Goal: Task Accomplishment & Management: Use online tool/utility

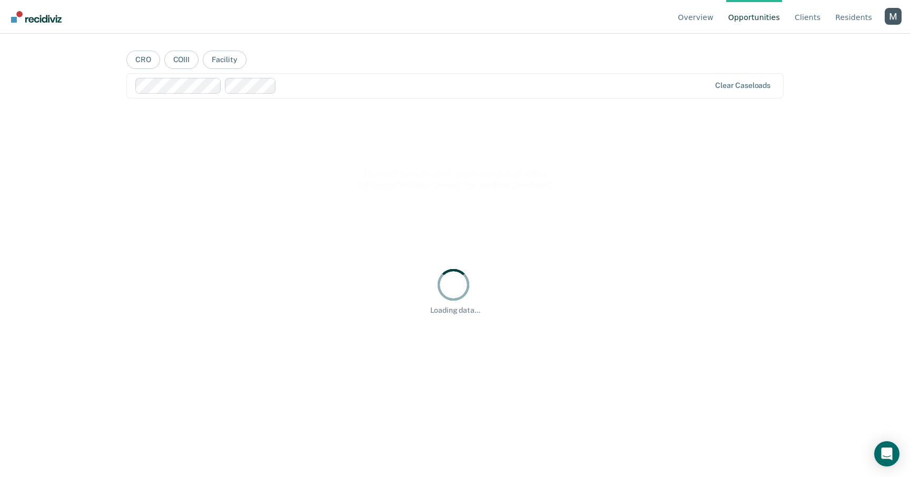
click at [890, 22] on div "Profile dropdown button" at bounding box center [893, 16] width 17 height 17
click at [822, 42] on button "Profile" at bounding box center [851, 49] width 102 height 17
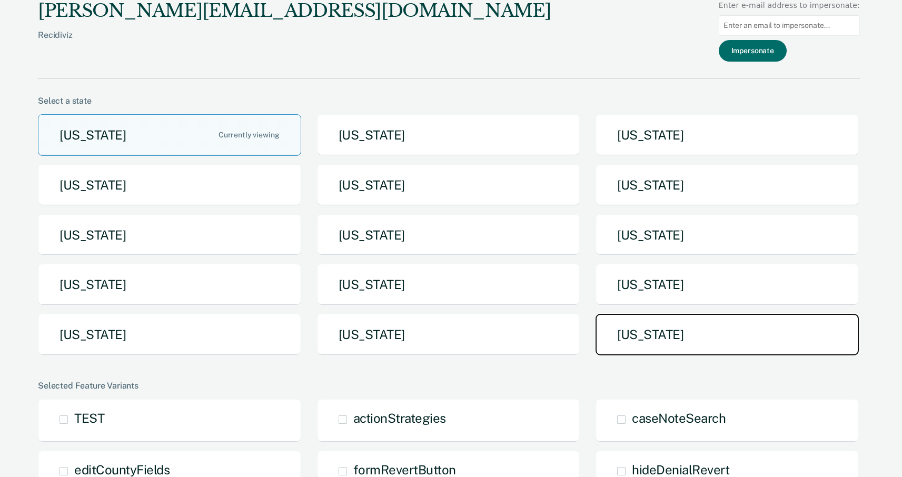
click at [650, 335] on button "Utah" at bounding box center [727, 335] width 263 height 42
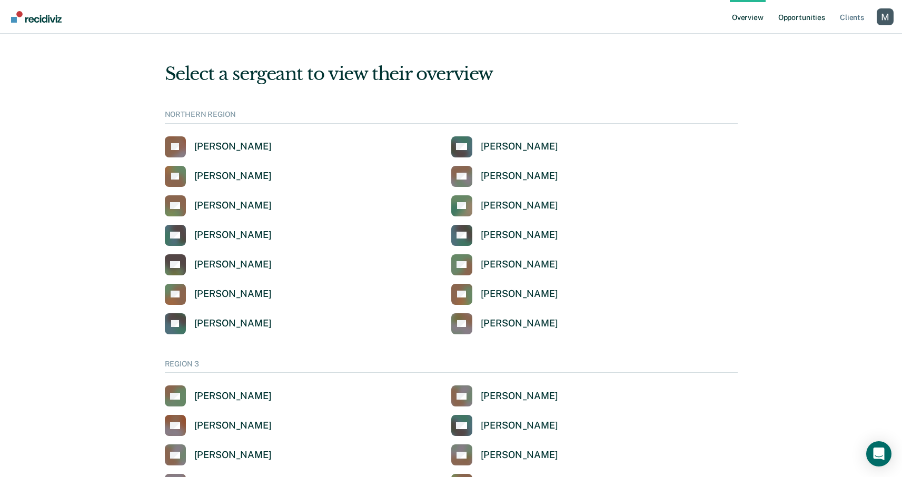
click at [794, 23] on link "Opportunities" at bounding box center [802, 17] width 51 height 34
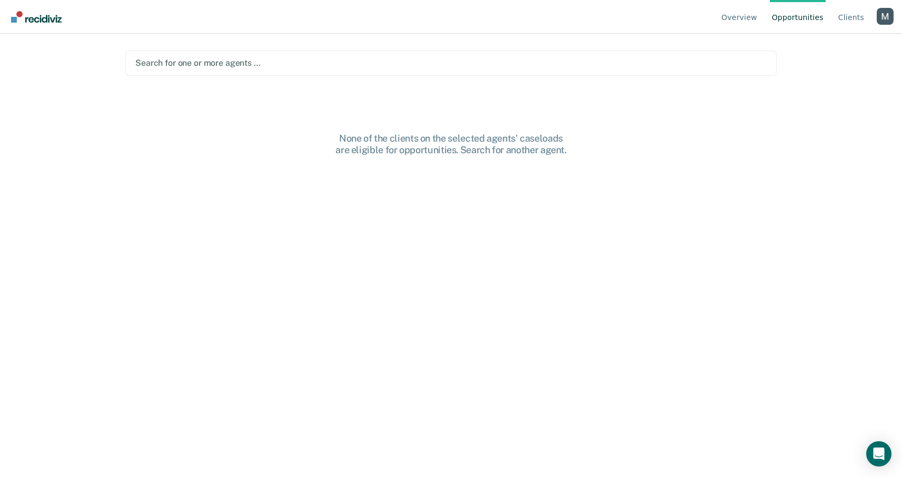
click at [202, 68] on div at bounding box center [451, 63] width 632 height 12
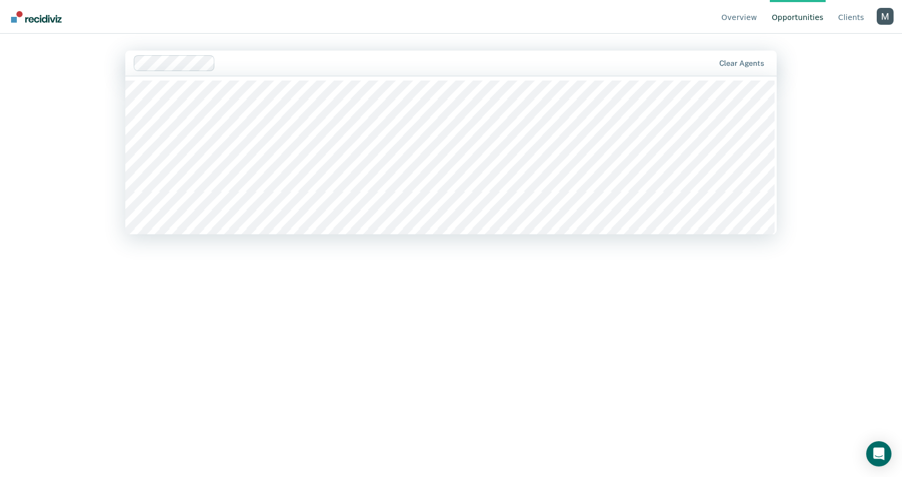
click at [296, 64] on div at bounding box center [467, 63] width 495 height 12
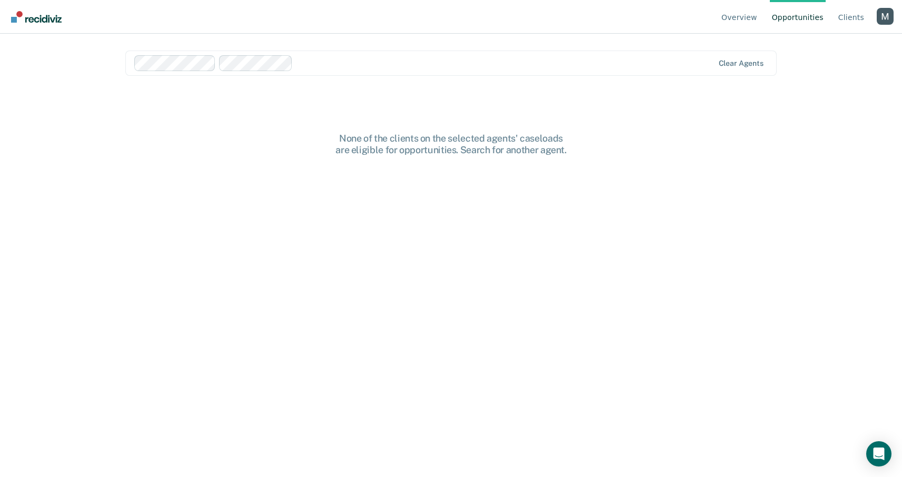
click at [362, 63] on div at bounding box center [505, 63] width 417 height 12
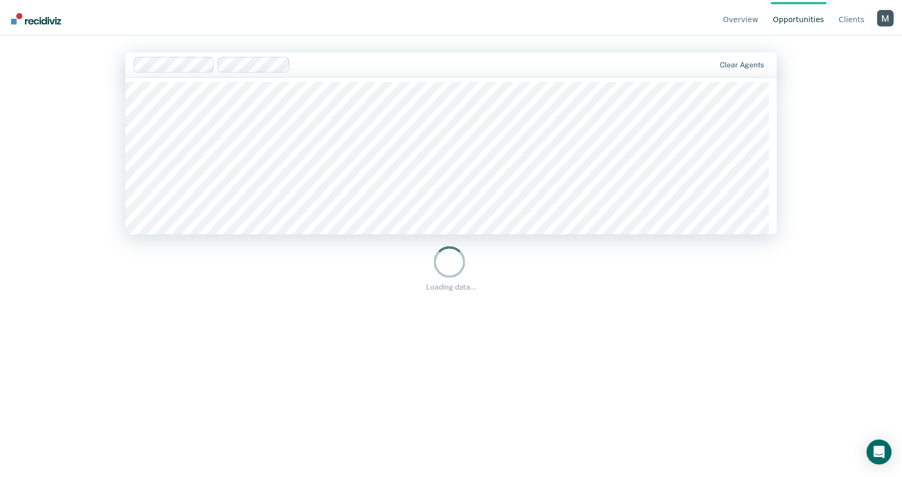
scroll to position [939, 0]
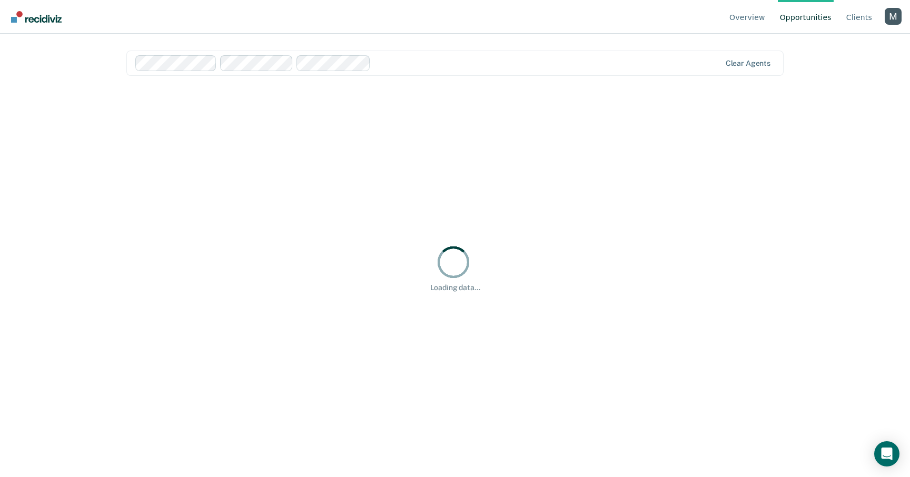
click at [460, 43] on main "option Noelia Castillo, selected. Clear agents Hi, Michelle. We’ve found some o…" at bounding box center [455, 243] width 683 height 418
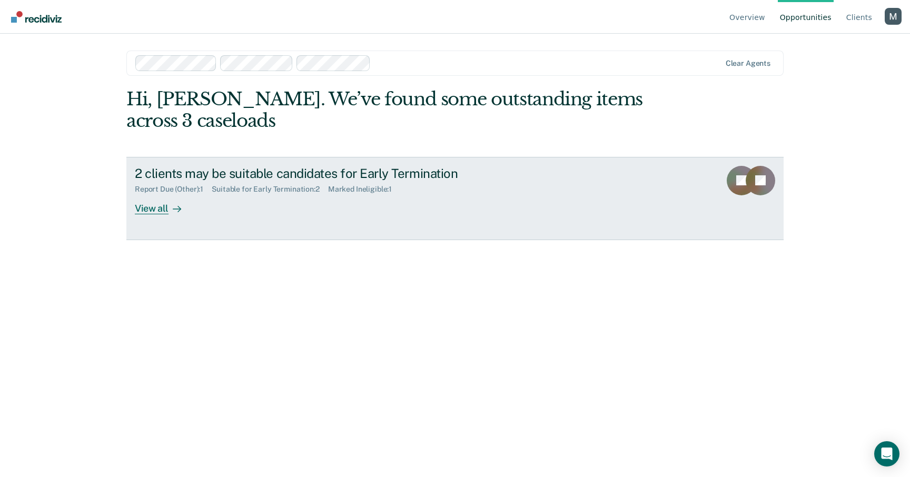
click at [387, 192] on div "Marked Ineligible : 1" at bounding box center [364, 189] width 72 height 9
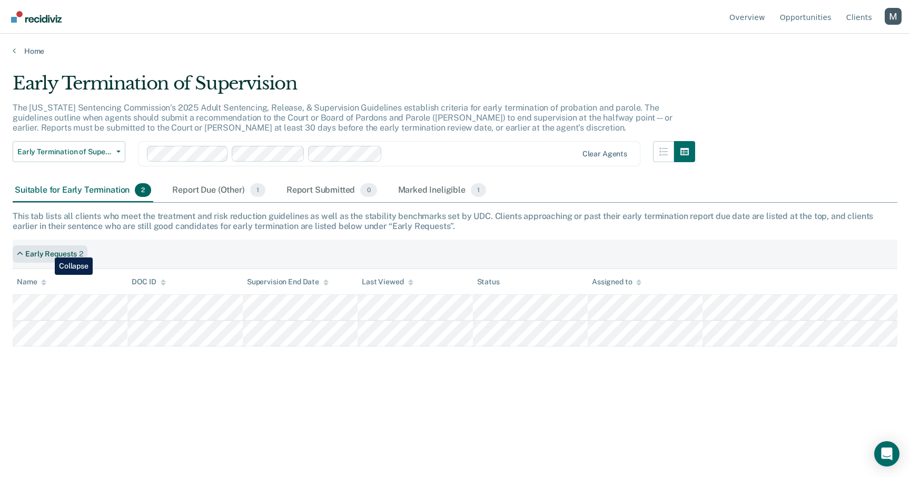
click at [45, 250] on div "Early Requests" at bounding box center [51, 254] width 52 height 9
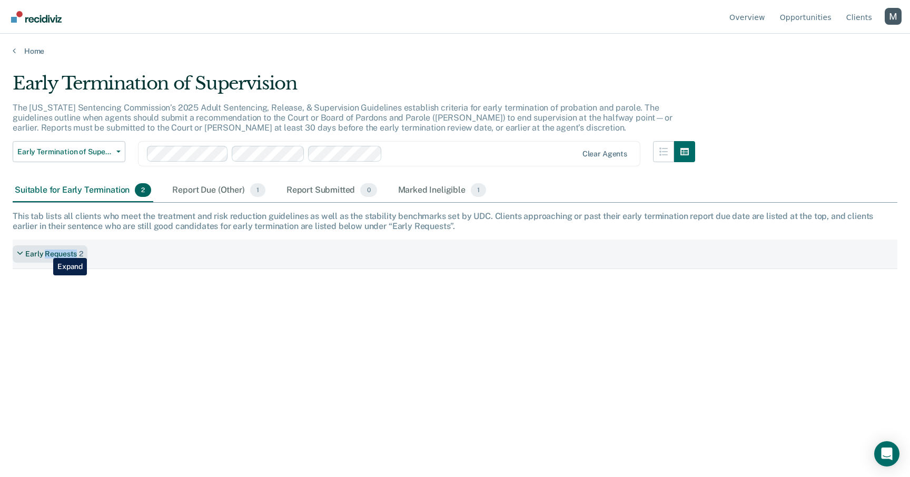
click at [46, 250] on div "Early Requests" at bounding box center [51, 254] width 52 height 9
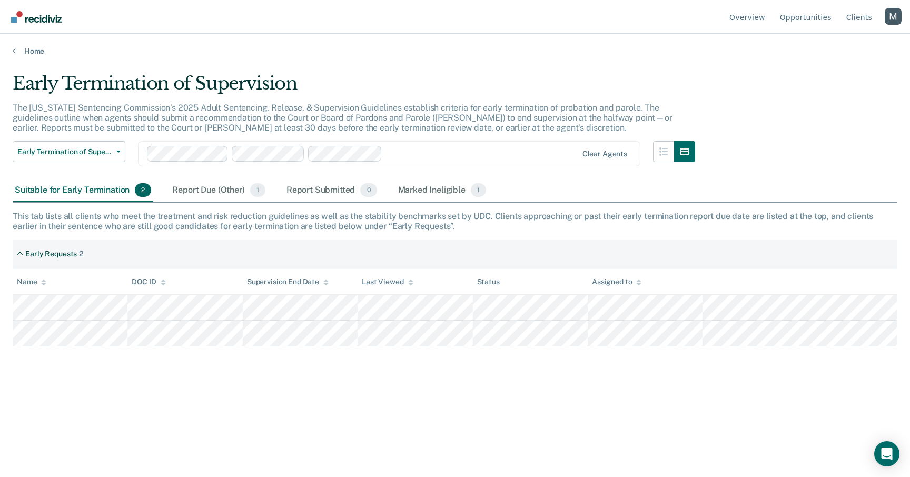
click at [438, 149] on div at bounding box center [482, 154] width 190 height 12
click at [496, 150] on div at bounding box center [504, 154] width 146 height 12
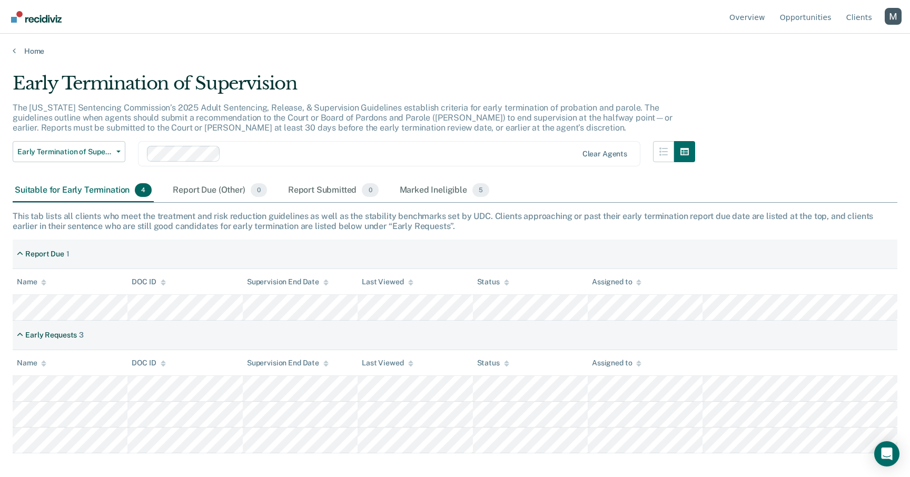
click at [228, 150] on div at bounding box center [401, 154] width 352 height 12
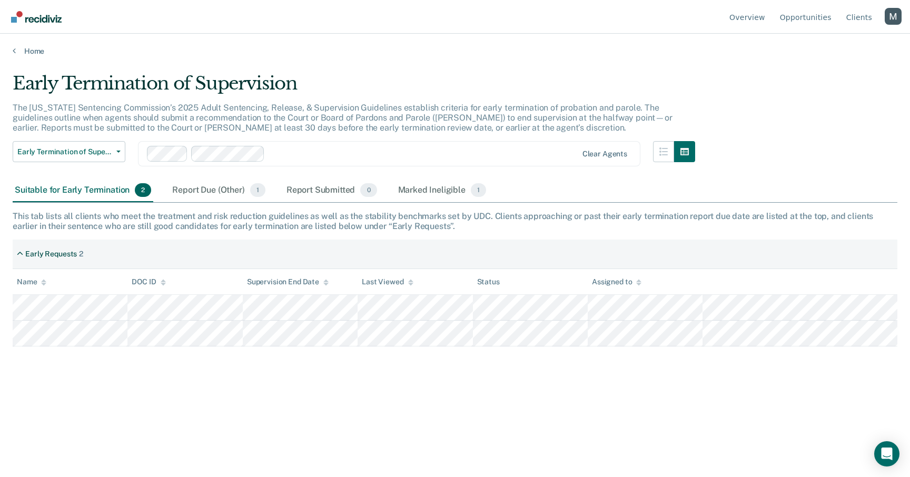
click at [891, 20] on div "Profile dropdown button" at bounding box center [893, 16] width 17 height 17
click at [822, 83] on link "Log Out" at bounding box center [851, 82] width 68 height 9
